Goal: Check status: Check status

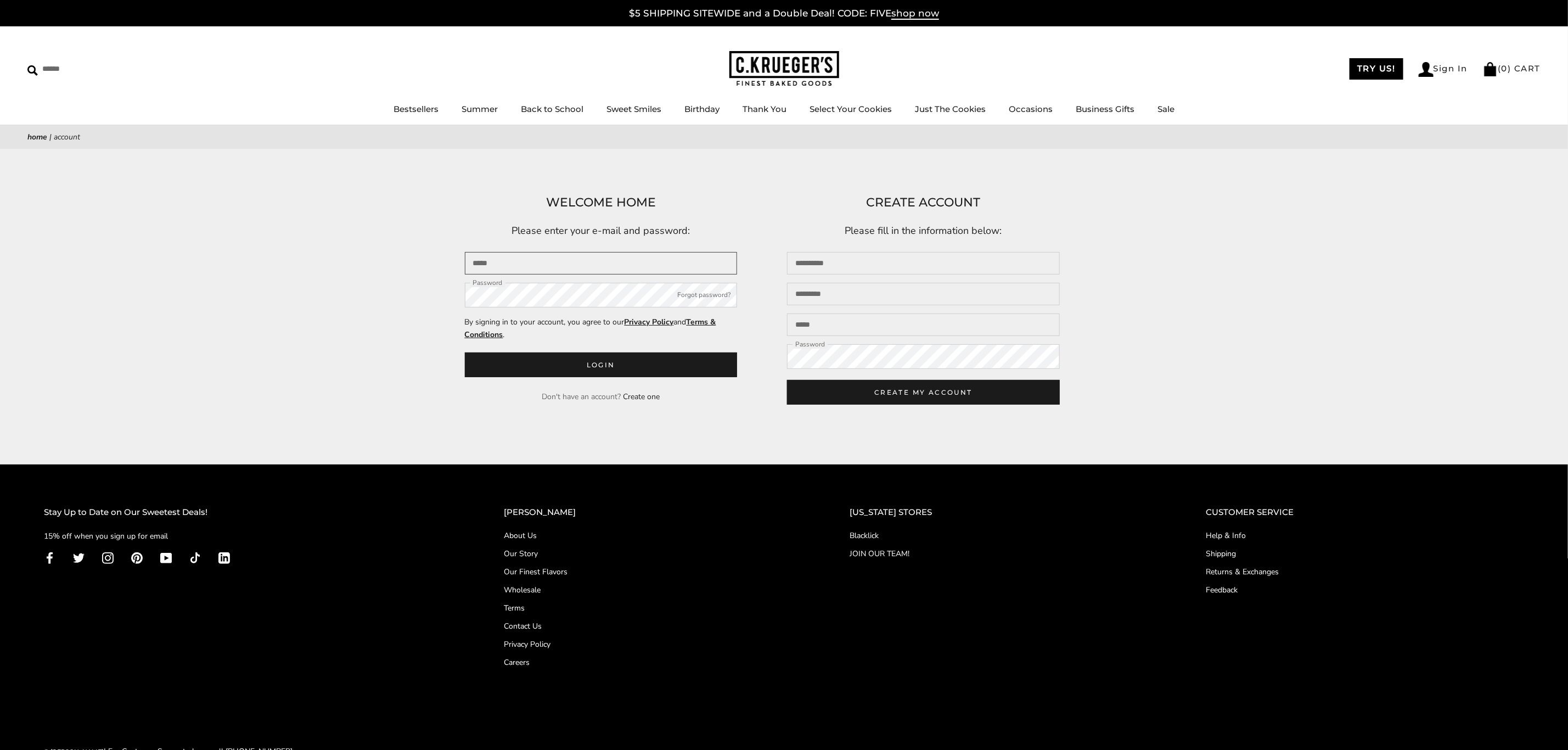
click at [577, 262] on input "Email" at bounding box center [601, 263] width 273 height 22
type input "**********"
click at [465, 352] on button "Login" at bounding box center [601, 364] width 273 height 25
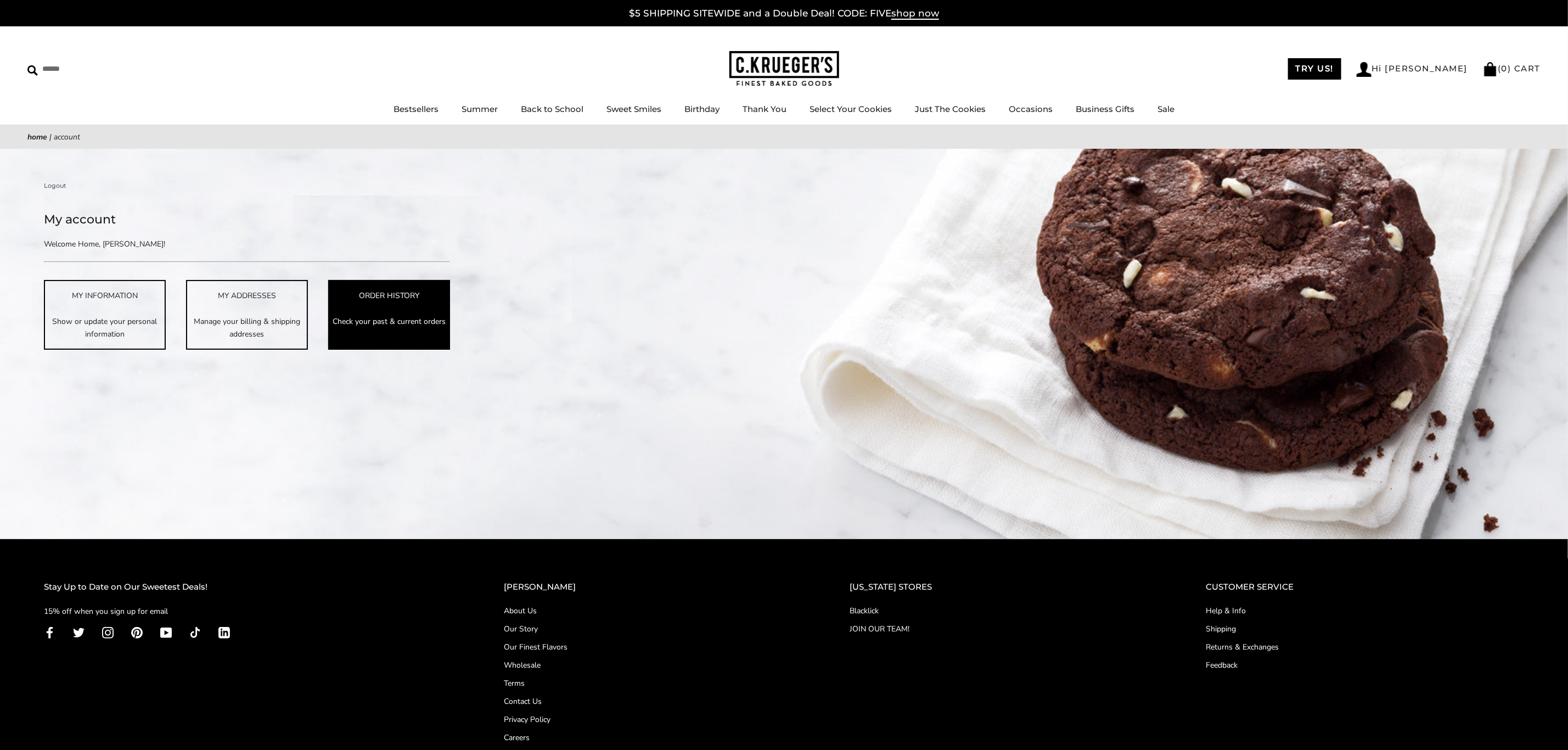
click at [409, 315] on p "Check your past & current orders" at bounding box center [389, 321] width 119 height 13
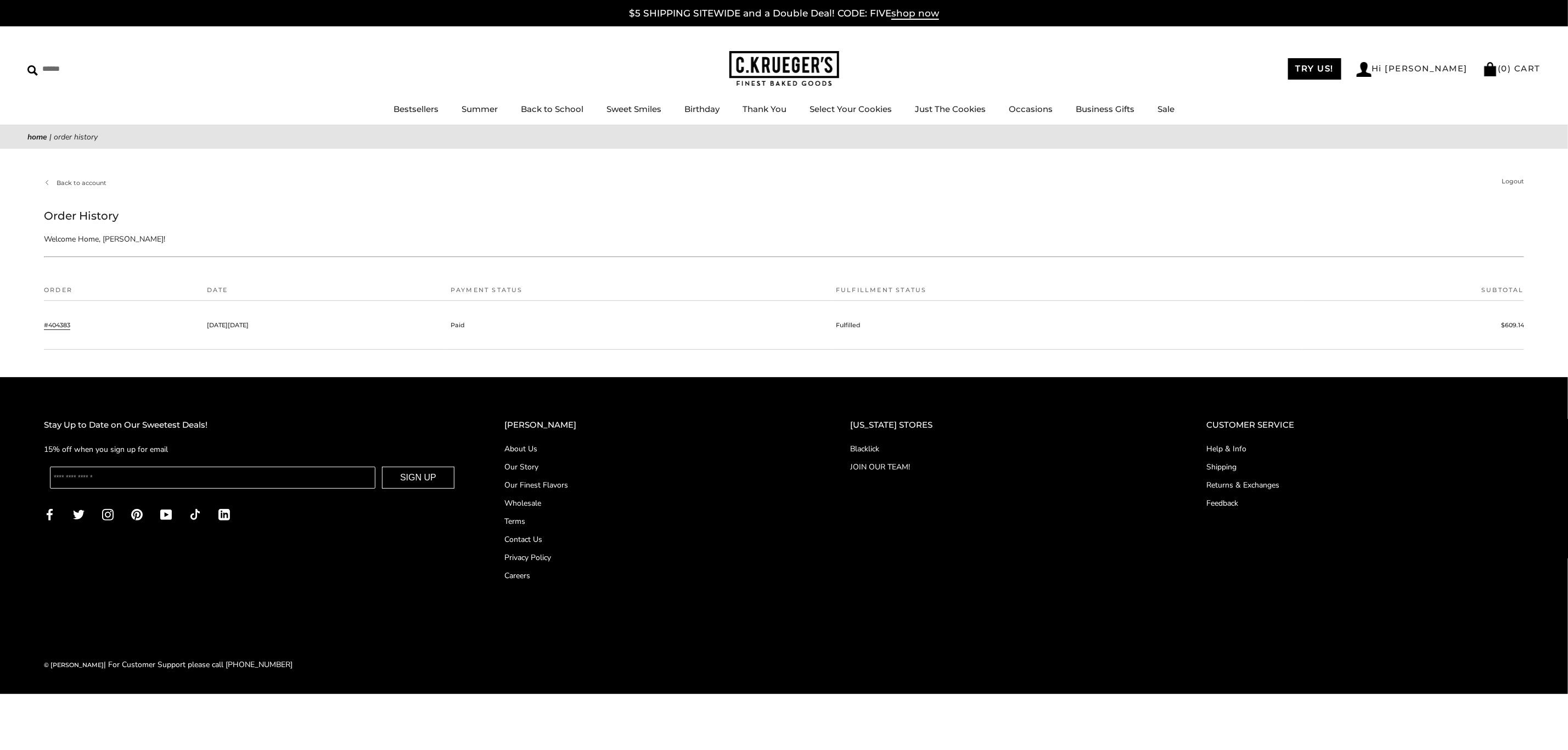
click at [60, 322] on link "#404383" at bounding box center [56, 325] width 26 height 10
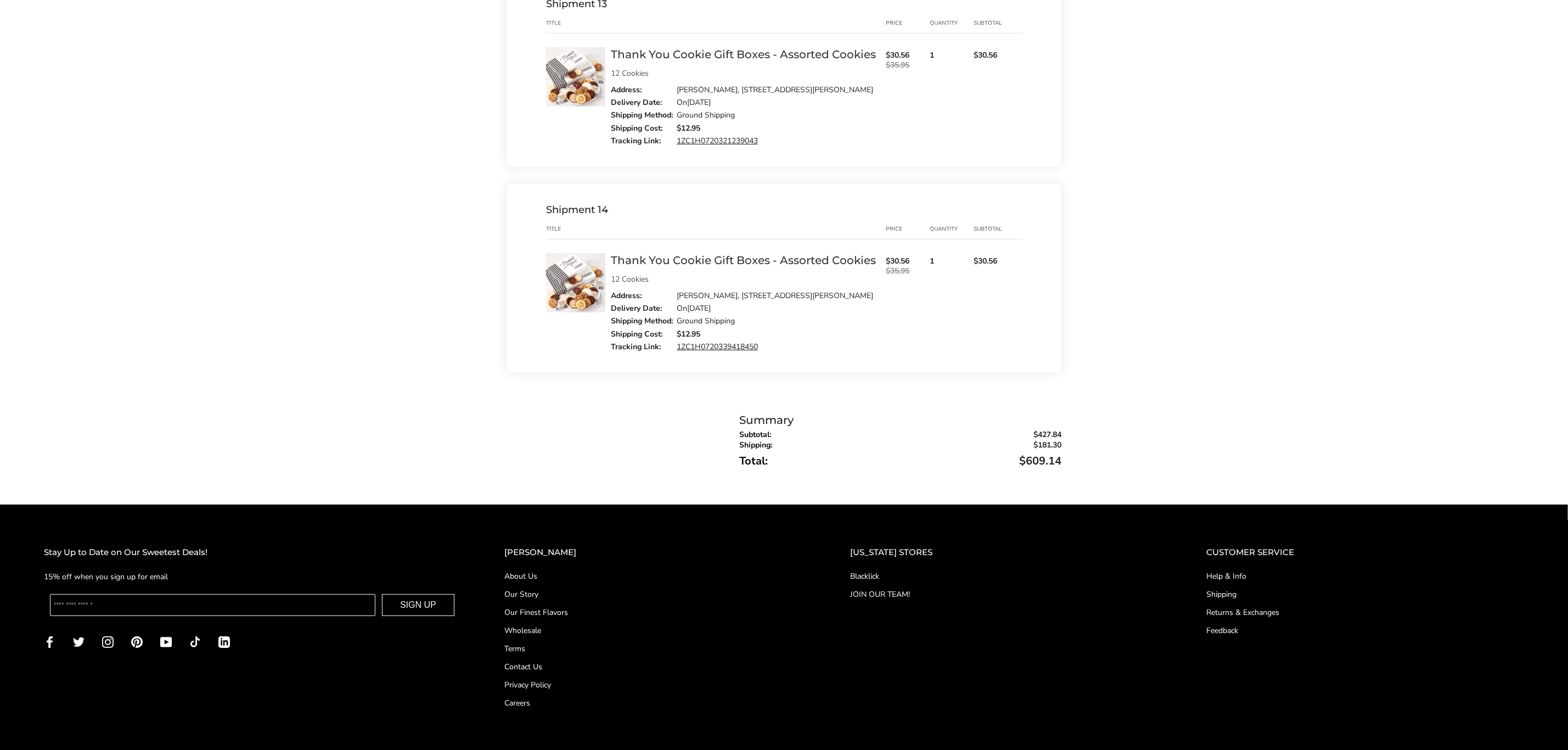
scroll to position [2799, 0]
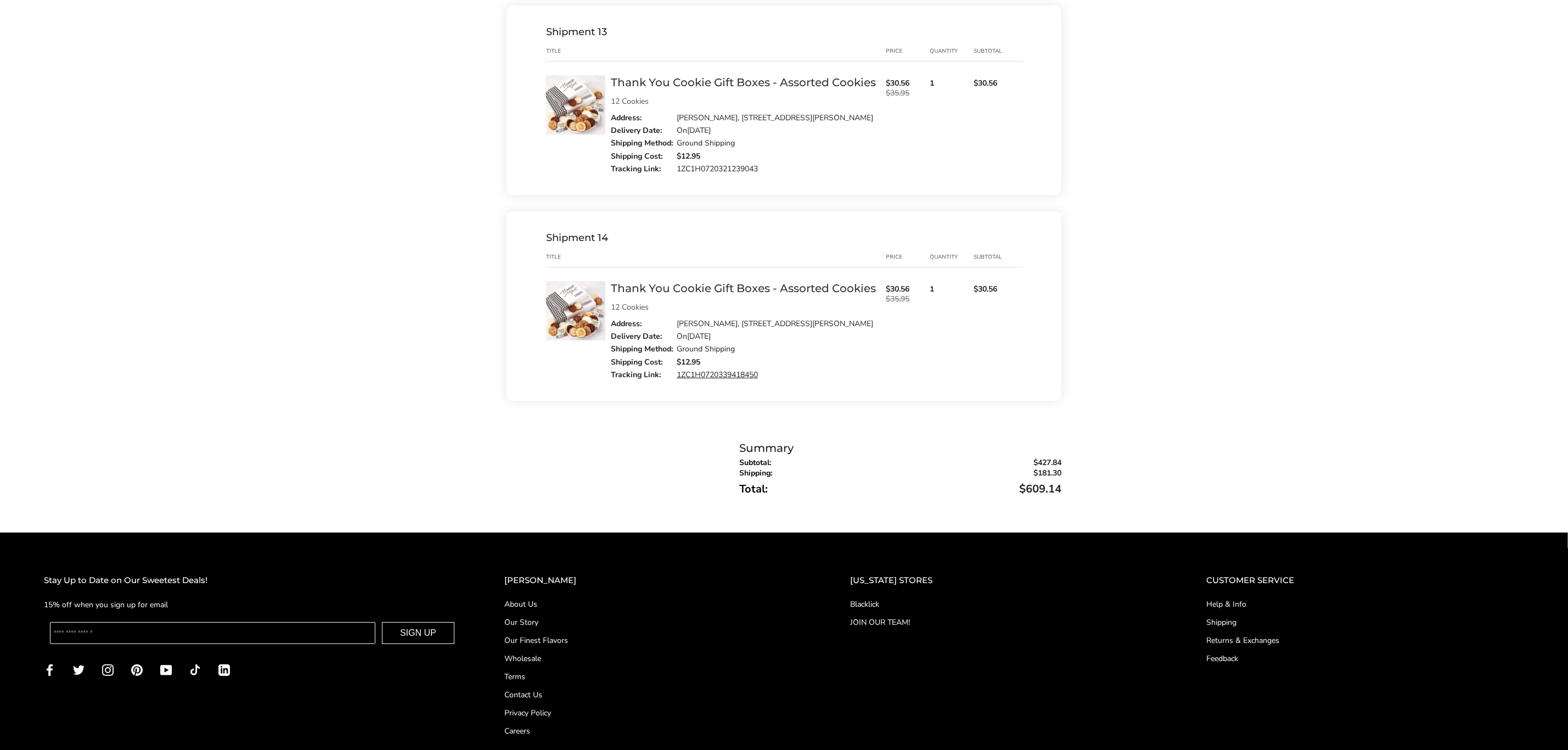
click at [730, 174] on link "1ZC1H0720321239043" at bounding box center [717, 169] width 81 height 10
click at [735, 172] on link "1ZC1H0720321239043" at bounding box center [717, 169] width 81 height 10
